Goal: Task Accomplishment & Management: Manage account settings

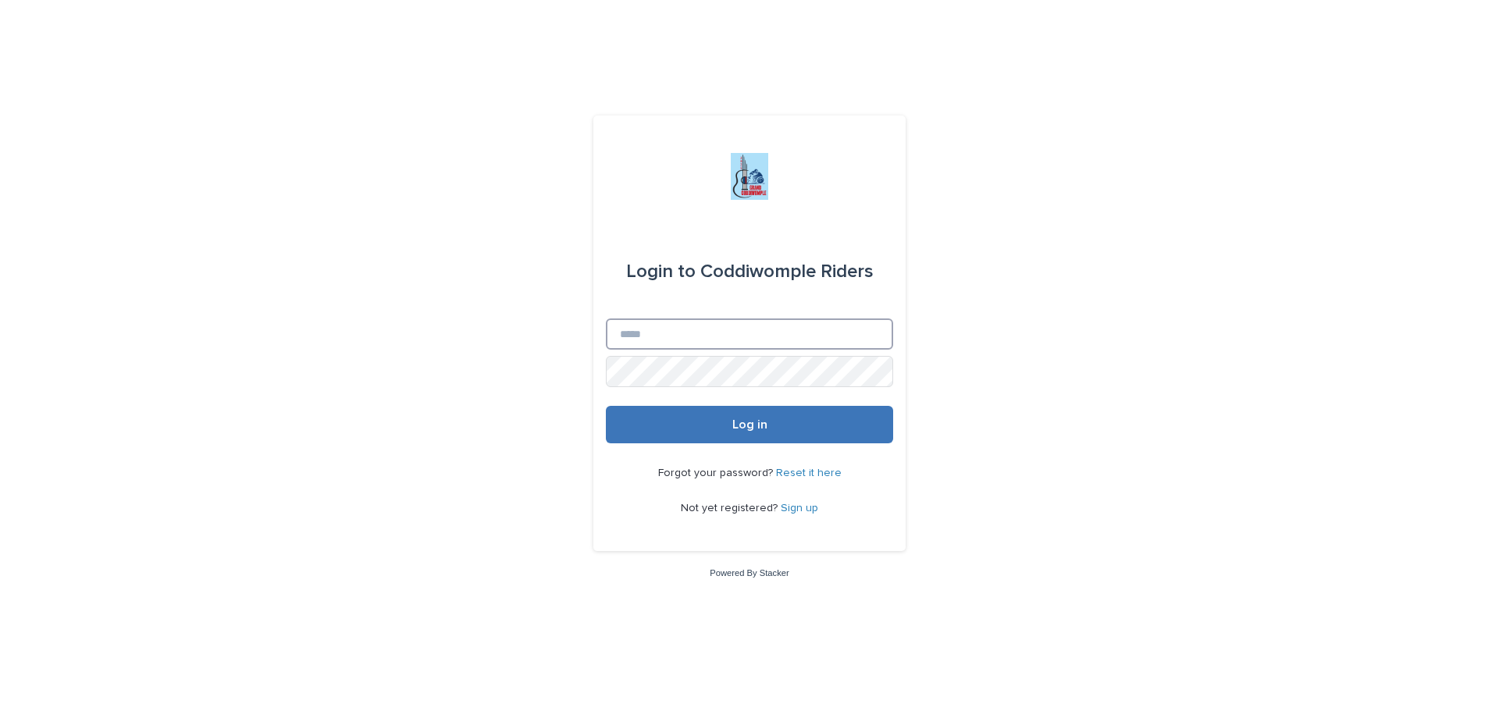
type input "**********"
click at [742, 423] on span "Log in" at bounding box center [749, 424] width 35 height 12
